Goal: Browse casually

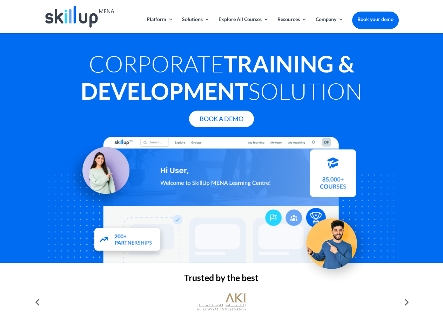
click at [221, 168] on div at bounding box center [221, 200] width 354 height 126
click at [195, 25] on link "Solutions" at bounding box center [196, 25] width 28 height 16
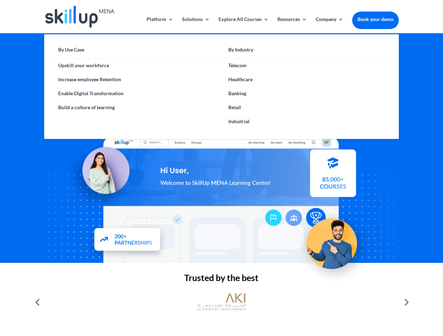
click at [243, 25] on link "Explore All Courses" at bounding box center [243, 25] width 50 height 16
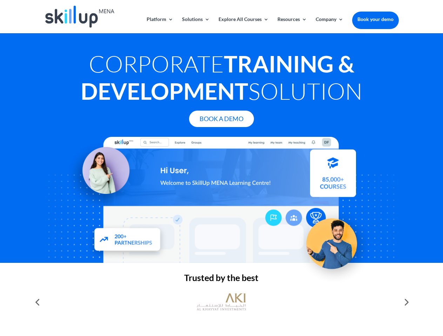
click at [291, 25] on link "Resources" at bounding box center [291, 25] width 29 height 16
click at [329, 25] on link "Company" at bounding box center [329, 25] width 28 height 16
click at [221, 302] on img at bounding box center [221, 302] width 49 height 25
